Goal: Information Seeking & Learning: Learn about a topic

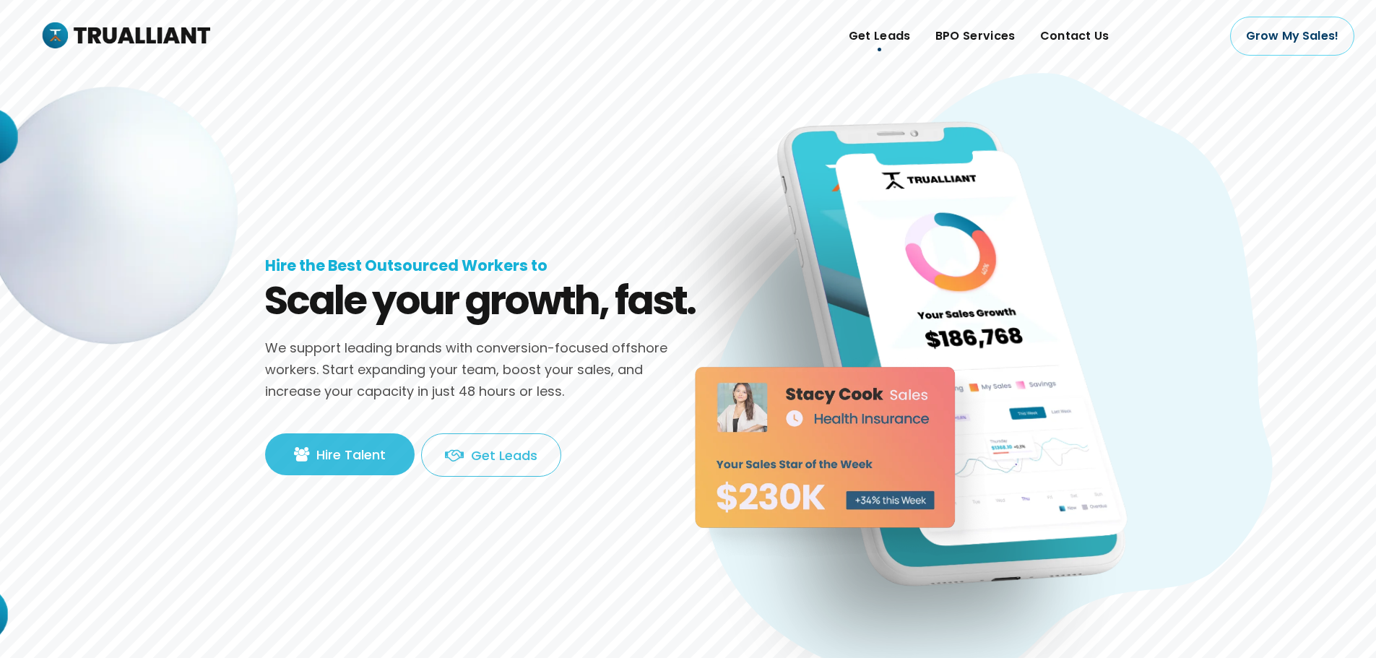
click at [882, 32] on span "Get Leads" at bounding box center [879, 36] width 62 height 22
